Goal: Check status

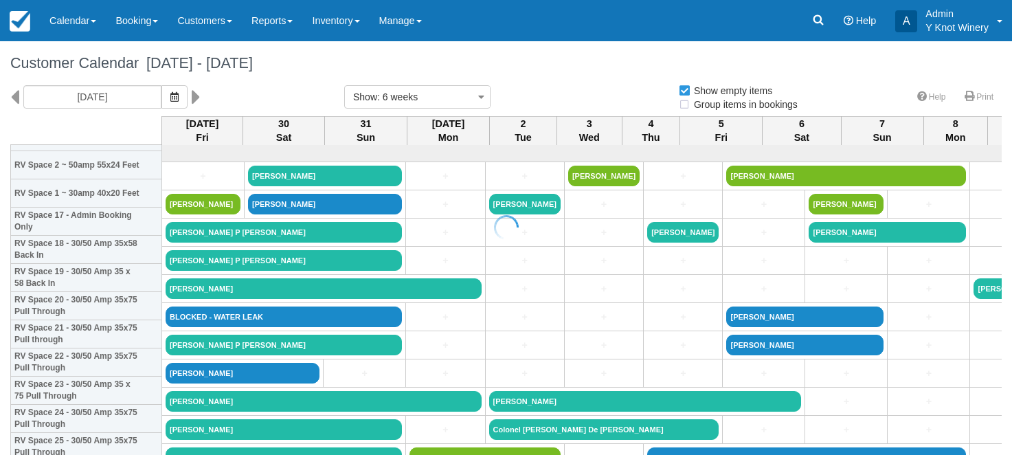
select select
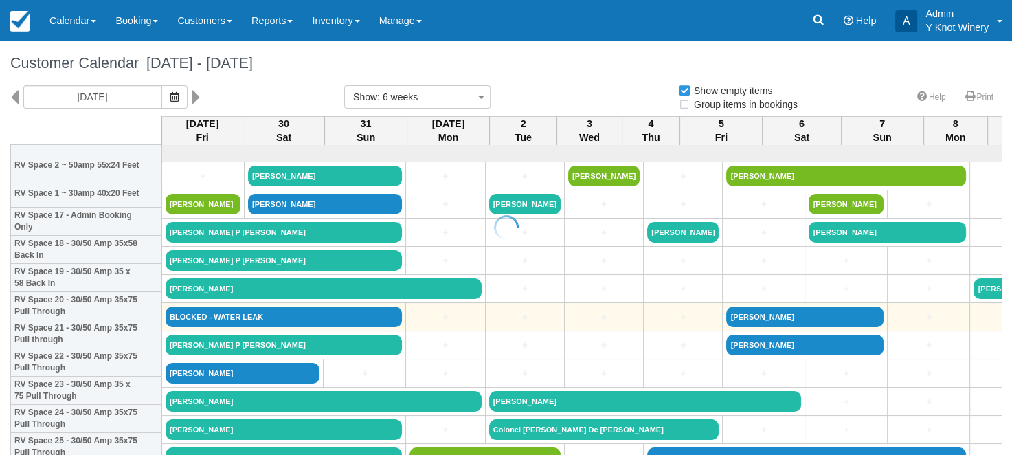
select select
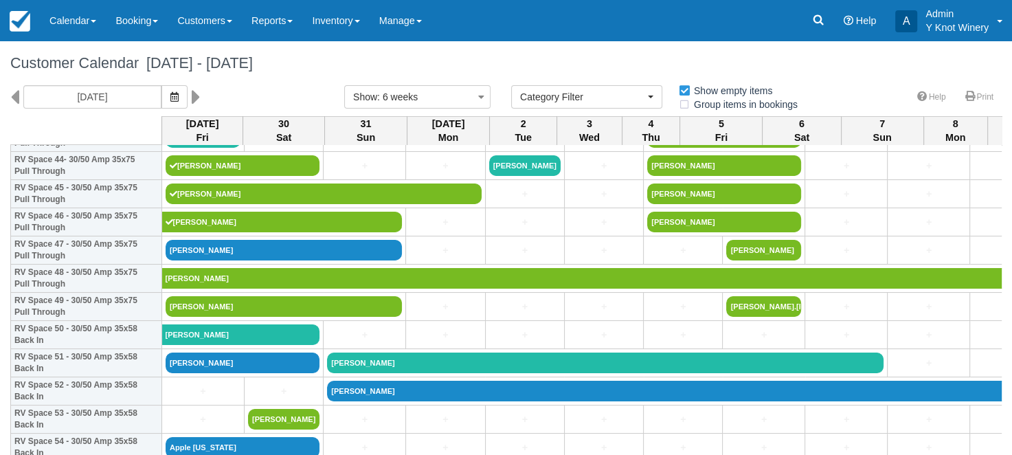
scroll to position [1294, 0]
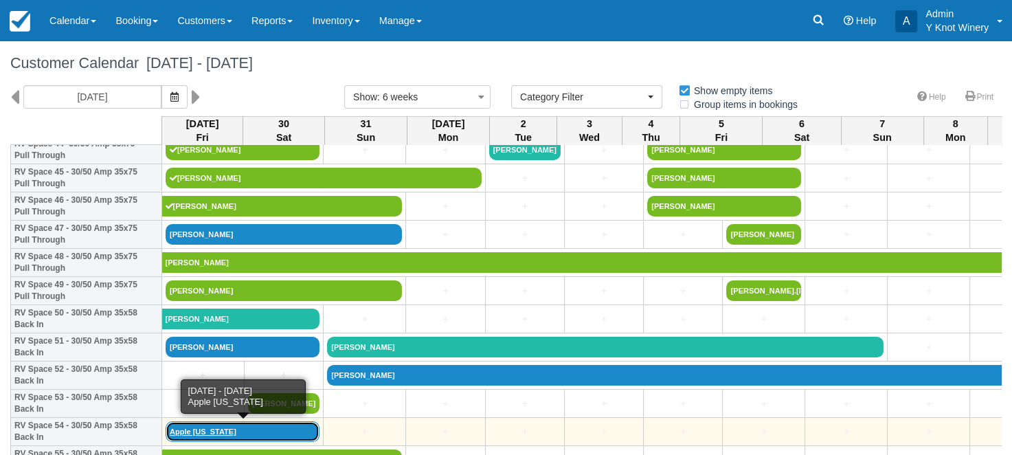
click at [186, 430] on link "Apple [US_STATE]" at bounding box center [243, 431] width 154 height 21
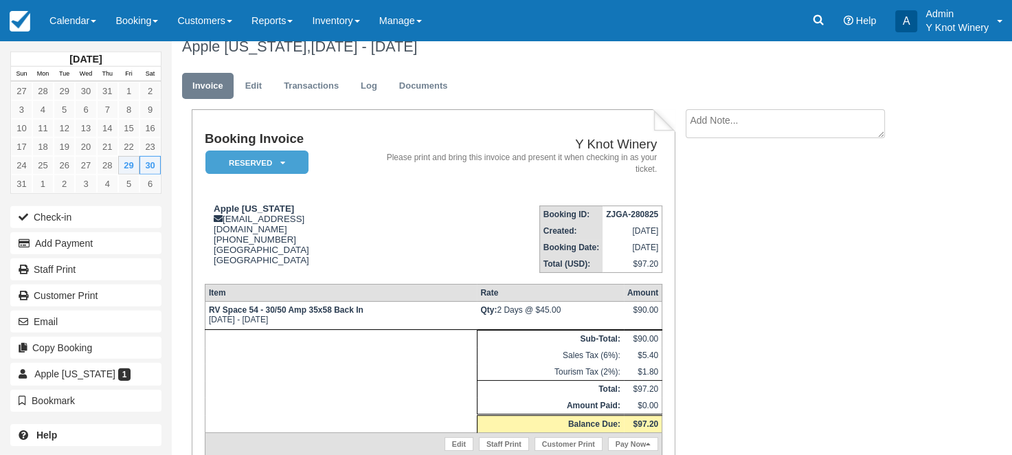
scroll to position [14, 0]
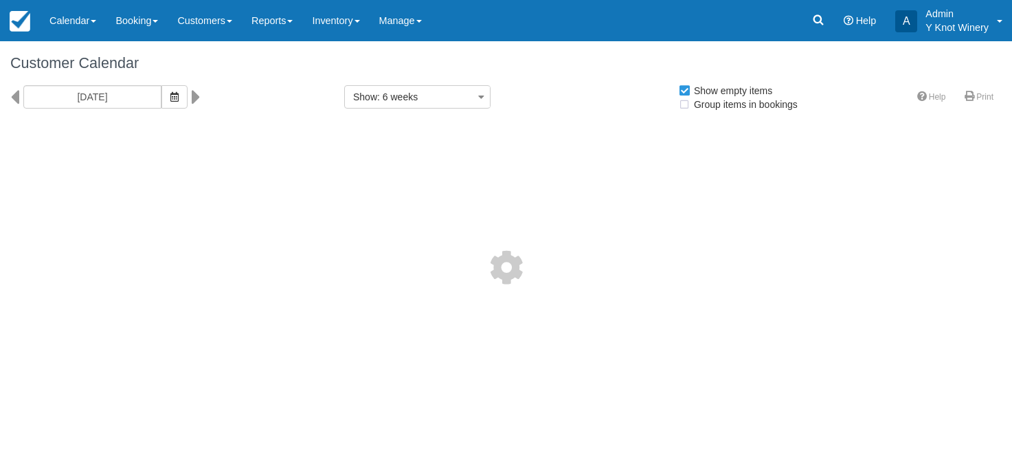
select select
